Goal: Task Accomplishment & Management: Use online tool/utility

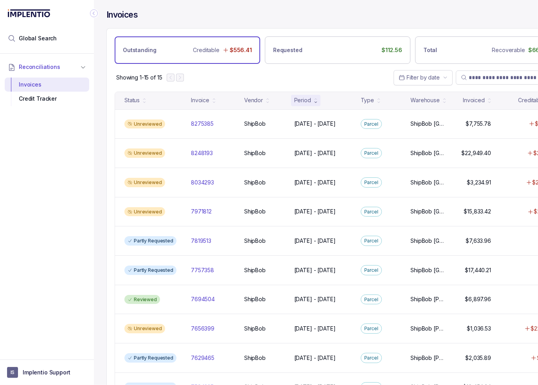
click at [101, 149] on div "Invoices Outstanding Creditable $556.41 Requested $112.56 Total Recoverable $66…" at bounding box center [335, 192] width 482 height 385
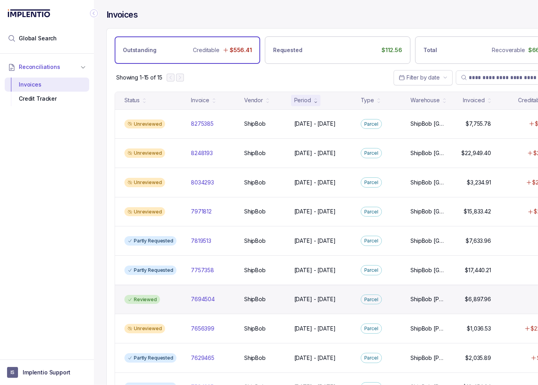
click at [192, 302] on div "Reviewed 7694504 7694504 ShipBob ShipBob [DATE] - [DATE] [DATE] - [DATE][GEOGRA…" at bounding box center [337, 299] width 445 height 29
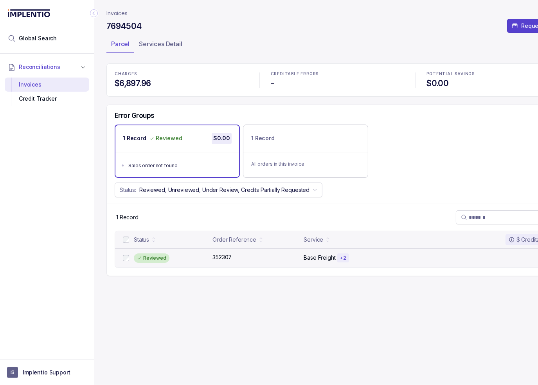
click at [172, 261] on div "Reviewed" at bounding box center [171, 257] width 74 height 9
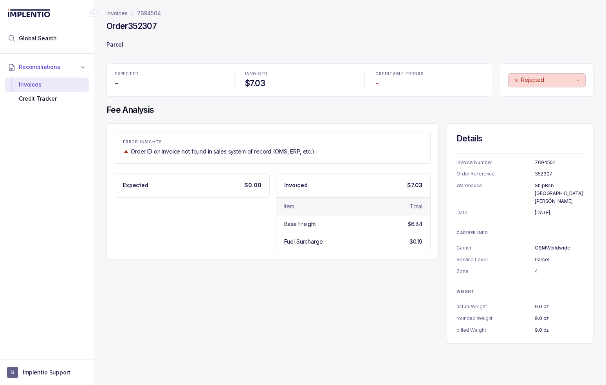
click at [57, 124] on div "Reconciliations Invoices Credit Tracker" at bounding box center [47, 204] width 94 height 301
drag, startPoint x: 40, startPoint y: 334, endPoint x: 56, endPoint y: 330, distance: 17.0
click at [40, 334] on div "Reconciliations Invoices Credit Tracker" at bounding box center [47, 204] width 94 height 301
click at [188, 317] on div "ERROR INSIGHTS Order ID on invoice not found in sales system of record (OMS, ER…" at bounding box center [349, 233] width 487 height 220
click at [164, 289] on div "ERROR INSIGHTS Order ID on invoice not found in sales system of record (OMS, ER…" at bounding box center [349, 233] width 487 height 220
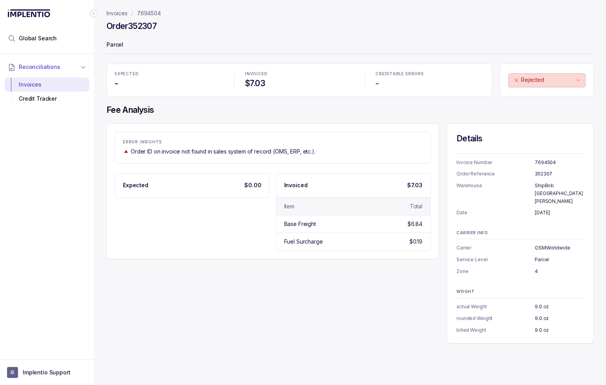
click at [218, 58] on header "Invoices 7694504 Order 352307 Parcel" at bounding box center [349, 31] width 487 height 63
click at [193, 76] on p "EXPECTED" at bounding box center [169, 74] width 108 height 5
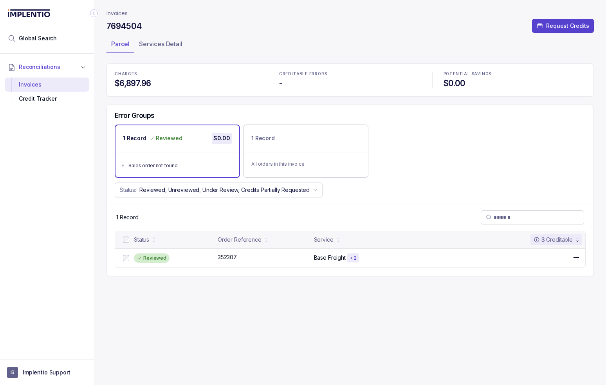
click at [205, 79] on h4 "$6,897.96" at bounding box center [186, 83] width 142 height 11
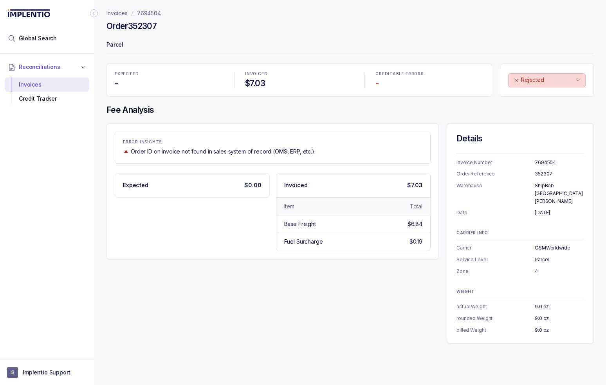
click at [183, 238] on div "Expected $0.00 Invoiced $7.03 Item Total Base Freight $6.84 Fuel Surcharge $0.19" at bounding box center [273, 212] width 316 height 78
click at [157, 283] on div "ERROR INSIGHTS Order ID on invoice not found in sales system of record (OMS, ER…" at bounding box center [349, 233] width 487 height 220
click at [68, 364] on aside "IS Implentio Support" at bounding box center [47, 371] width 94 height 25
click at [41, 368] on button "IS Implentio Support" at bounding box center [47, 372] width 80 height 11
click at [32, 357] on p "Logout" at bounding box center [51, 356] width 65 height 8
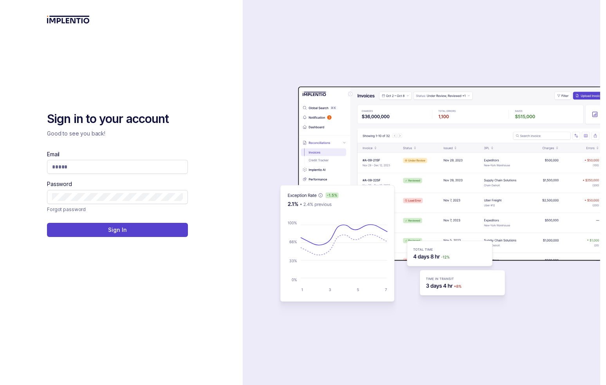
click at [131, 280] on div "Sign in to your account Good to see you back! Email Password Forgot password Si…" at bounding box center [121, 240] width 149 height 258
click at [133, 169] on input "Email" at bounding box center [117, 167] width 131 height 8
type input "*"
type input "**********"
